Goal: Find specific page/section

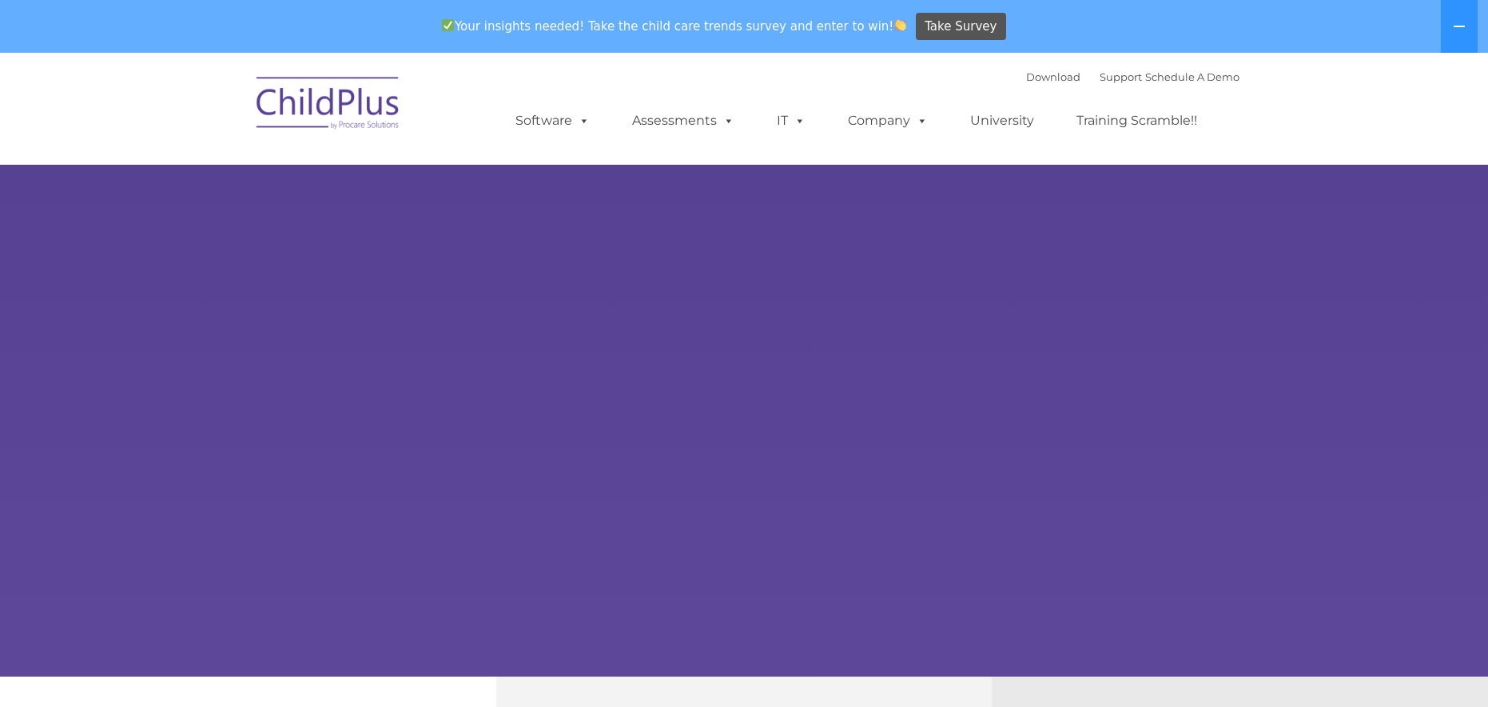
select select "MEDIUM"
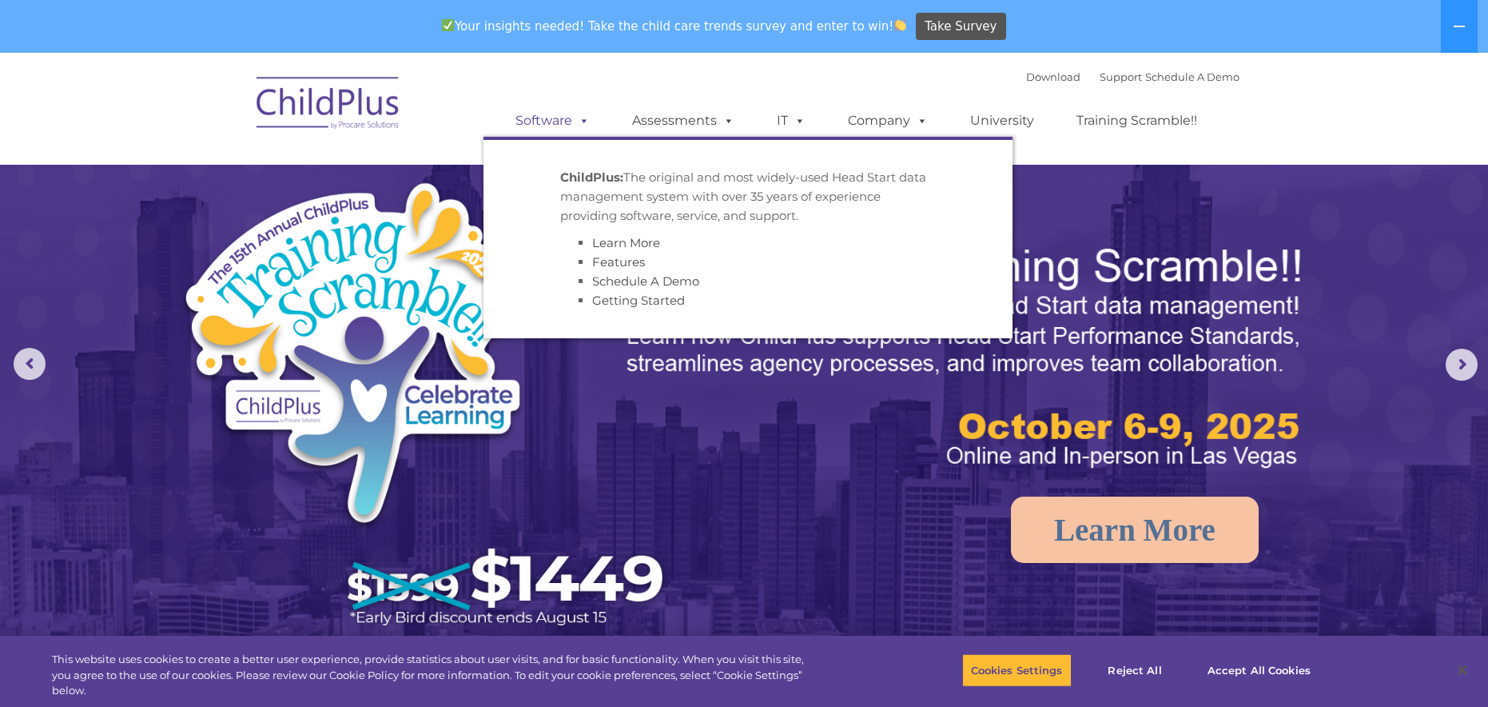
click at [580, 123] on span at bounding box center [581, 120] width 18 height 15
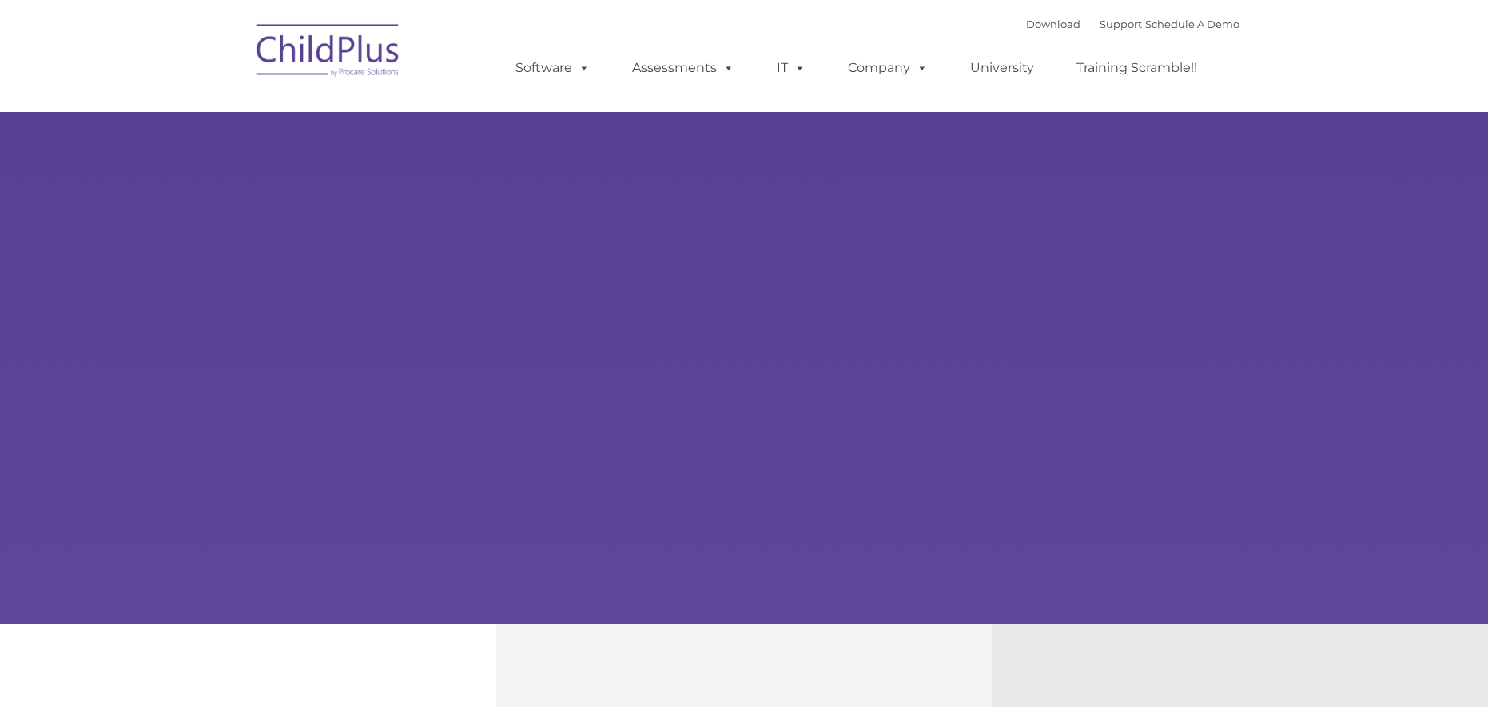
type input ""
select select "MEDIUM"
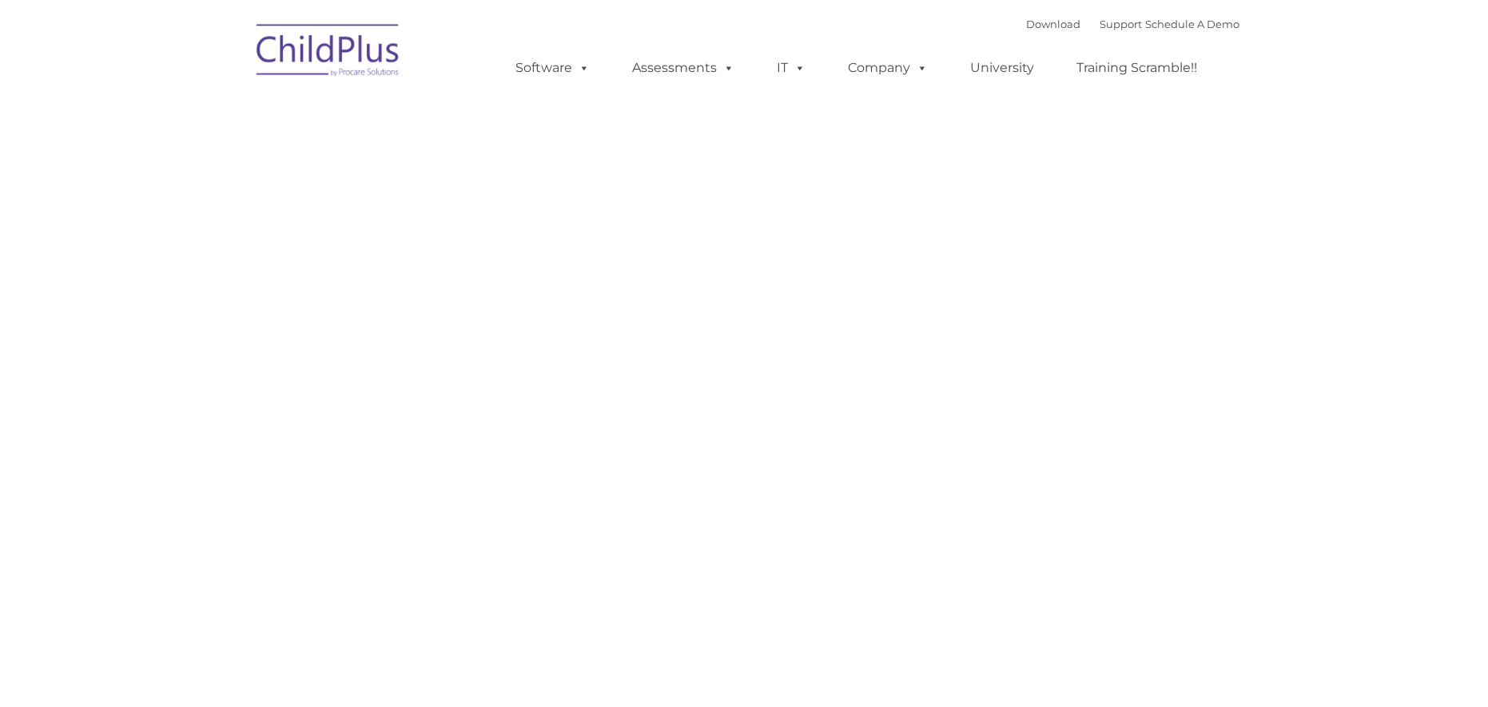
type input ""
